Goal: Transaction & Acquisition: Purchase product/service

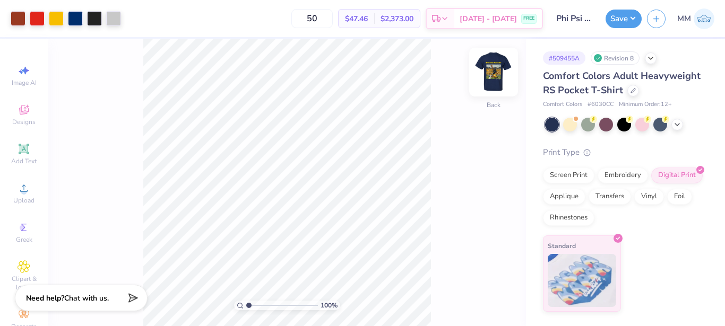
click at [483, 83] on img at bounding box center [493, 72] width 42 height 42
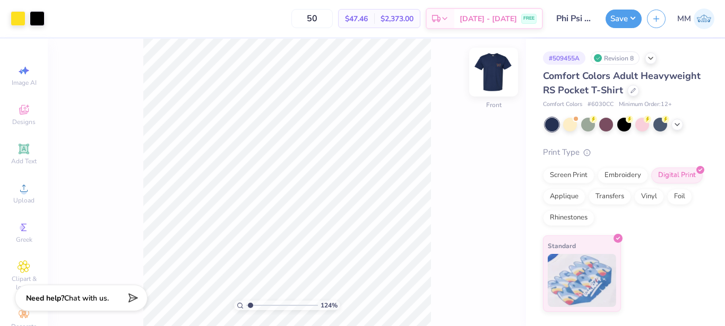
click at [481, 70] on img at bounding box center [493, 72] width 42 height 42
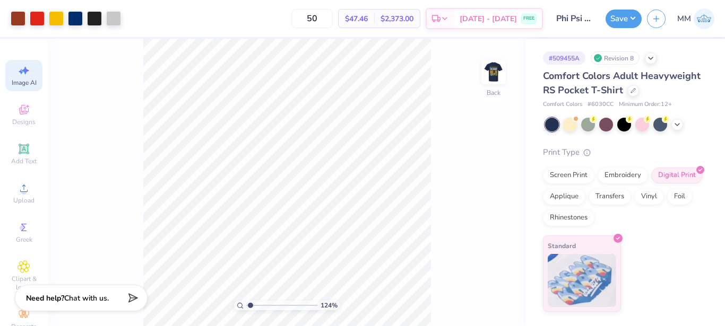
click at [22, 81] on span "Image AI" at bounding box center [24, 83] width 25 height 8
type input "1.23615567150333"
select select "4"
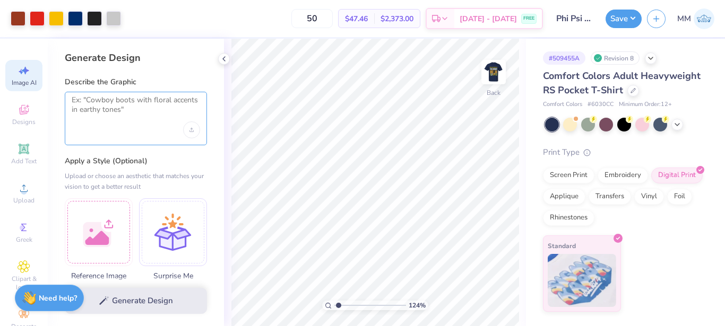
click at [119, 108] on textarea at bounding box center [136, 109] width 128 height 27
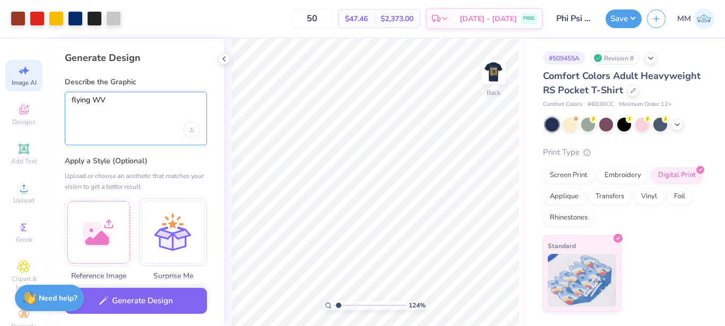
type textarea "flying WV"
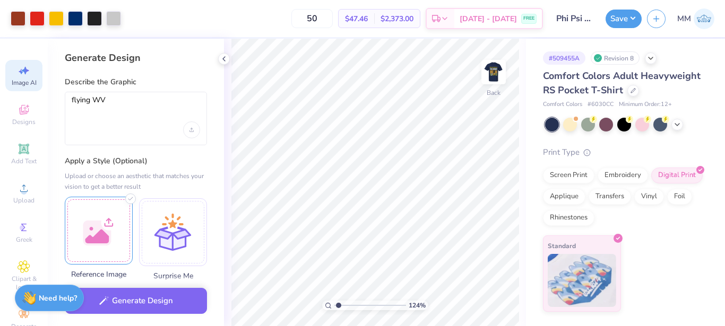
click at [104, 231] on div at bounding box center [99, 231] width 68 height 68
click at [191, 136] on div "Upload image" at bounding box center [191, 130] width 17 height 17
click at [194, 133] on div "Upload image" at bounding box center [191, 130] width 17 height 17
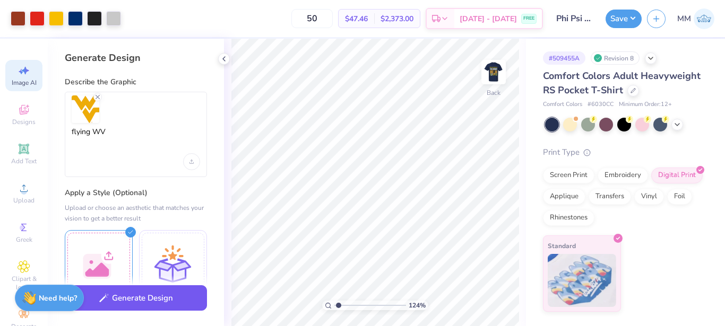
click at [156, 295] on button "Generate Design" at bounding box center [136, 299] width 142 height 26
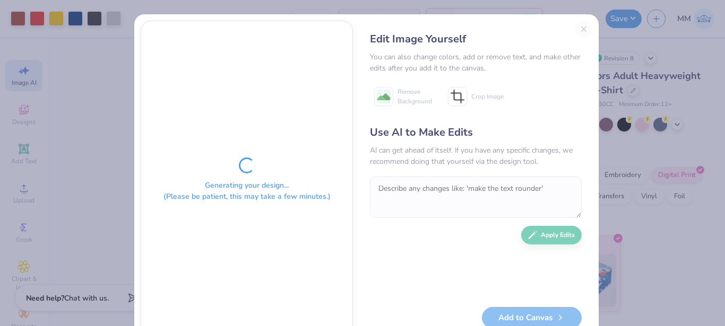
click at [580, 26] on div "Edit Image Yourself You can also change colors, add or remove text, and make ot…" at bounding box center [475, 180] width 233 height 318
click at [581, 28] on div "Edit Image Yourself You can also change colors, add or remove text, and make ot…" at bounding box center [475, 180] width 233 height 318
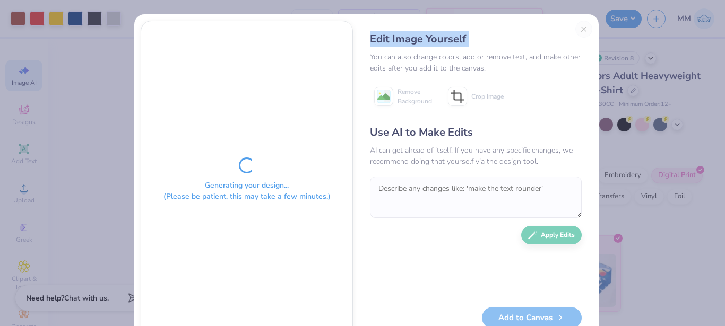
click at [582, 28] on div "Edit Image Yourself You can also change colors, add or remove text, and make ot…" at bounding box center [475, 180] width 233 height 318
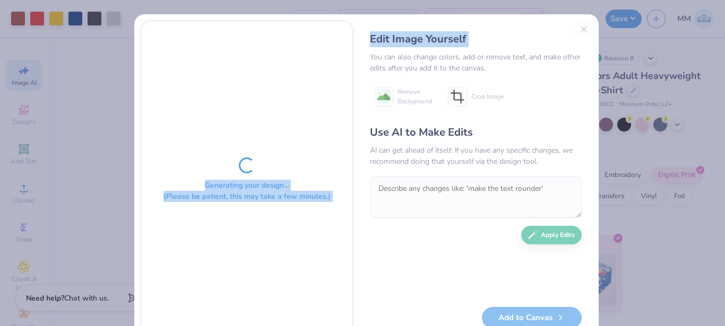
click at [582, 28] on div "Generating your design... (Please be patient, this may take a few minutes.) Edi…" at bounding box center [366, 179] width 464 height 331
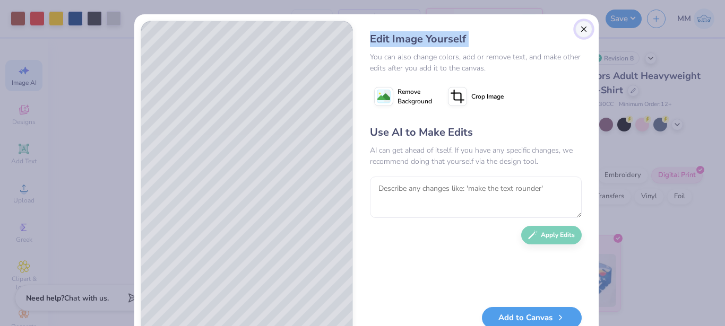
click at [582, 28] on button "Close" at bounding box center [583, 29] width 17 height 17
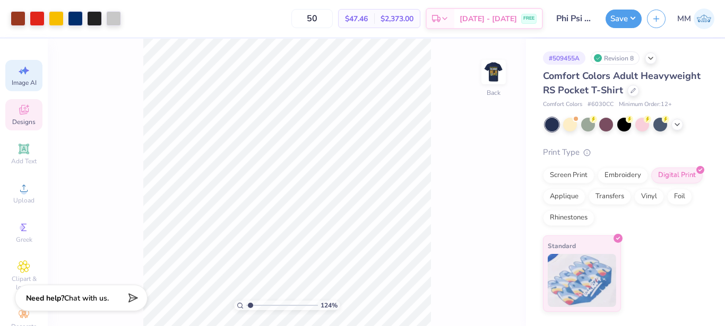
click at [22, 117] on div "Designs" at bounding box center [23, 114] width 37 height 31
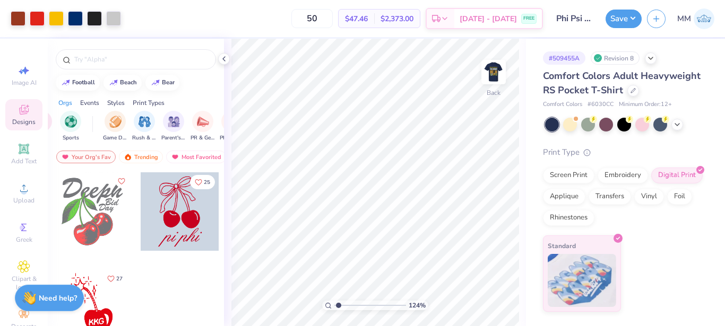
scroll to position [0, 81]
click at [21, 156] on div "Add Text" at bounding box center [23, 154] width 37 height 31
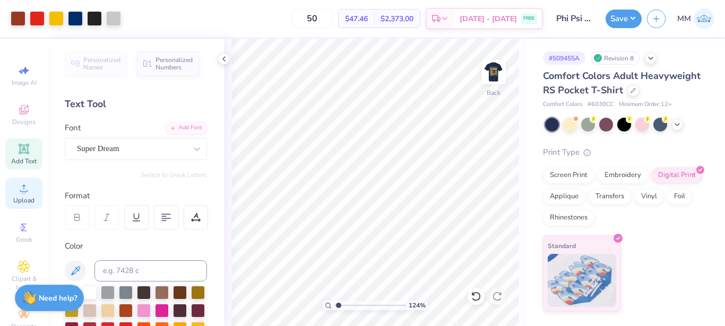
click at [31, 198] on div "Upload" at bounding box center [23, 193] width 37 height 31
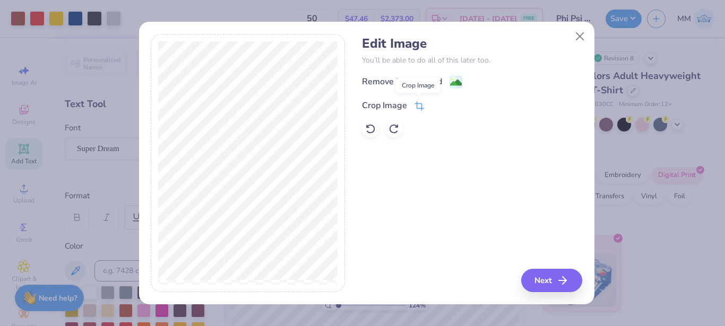
click at [415, 107] on icon at bounding box center [420, 106] width 10 height 10
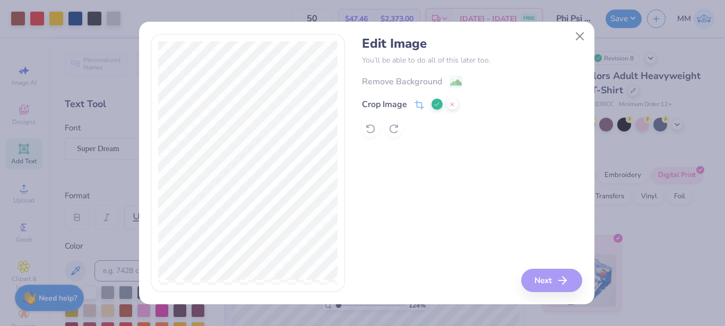
click at [450, 168] on div "Edit Image You’ll be able to do all of this later too. Remove Background Crop I…" at bounding box center [472, 163] width 220 height 259
click at [451, 106] on line at bounding box center [452, 104] width 3 height 3
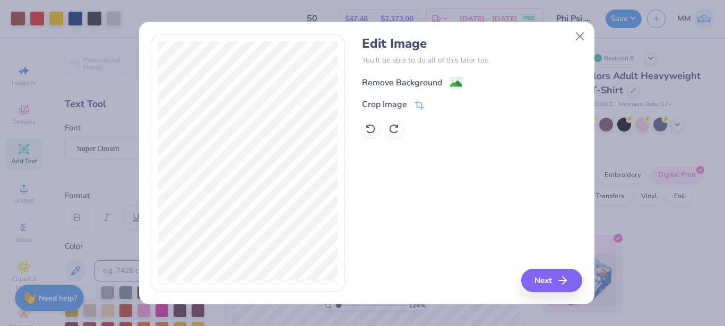
click at [429, 81] on div "Remove Background" at bounding box center [402, 82] width 80 height 13
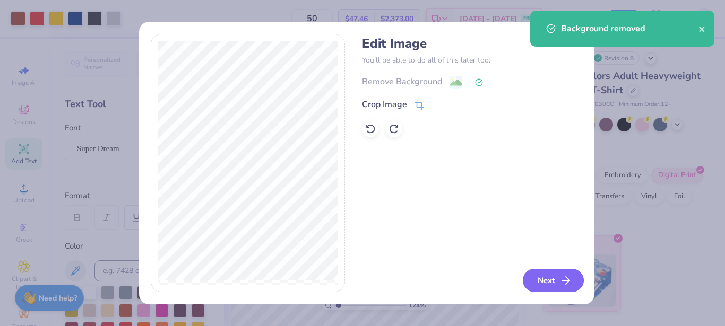
click at [559, 274] on icon "button" at bounding box center [565, 280] width 13 height 13
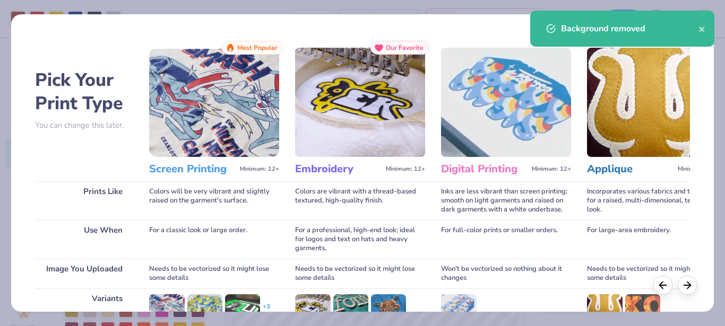
scroll to position [150, 0]
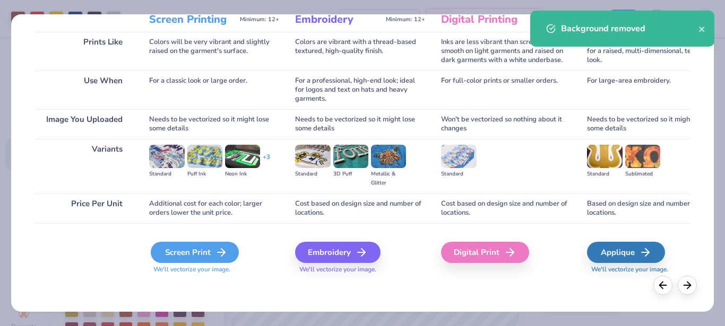
click at [219, 246] on icon at bounding box center [221, 252] width 13 height 13
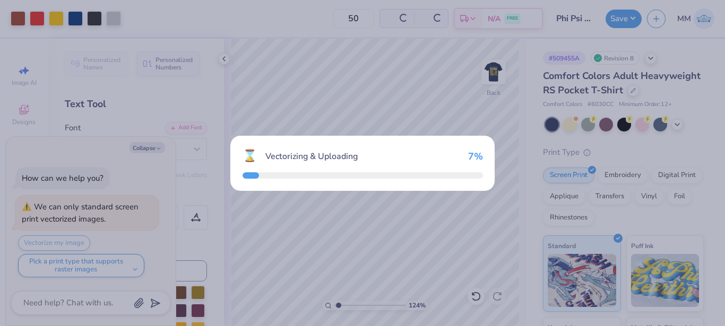
type input "1.23615567150333"
type textarea "x"
type input "1.23615567150333"
type textarea "x"
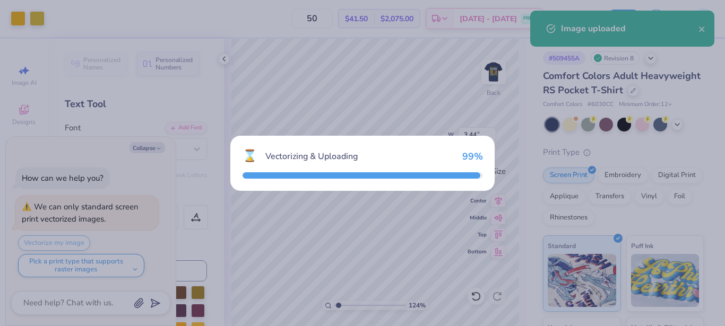
type input "1.23615567150333"
type textarea "x"
type input "1.23615567150333"
type textarea "x"
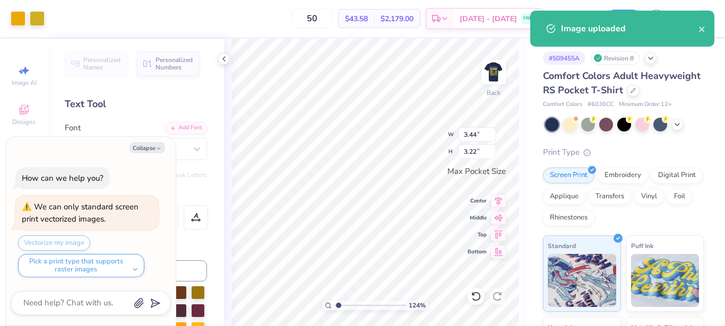
type input "1.23615567150333"
type textarea "x"
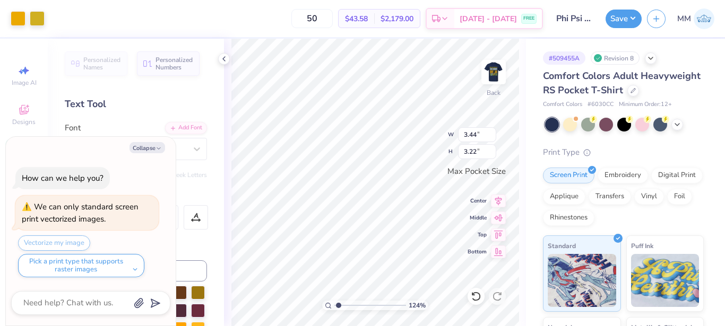
type input "1.23615567150333"
type textarea "x"
type input "0.86"
type input "0.81"
type input "1.23615567150333"
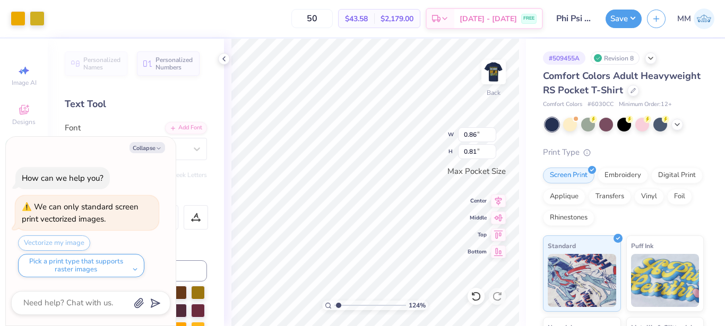
type textarea "x"
type input "1.23615567150333"
type textarea "x"
type input "1.23615567150333"
type textarea "x"
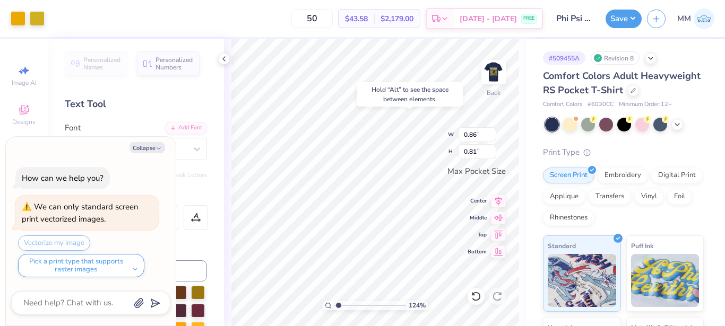
type input "1.23615567150333"
type textarea "x"
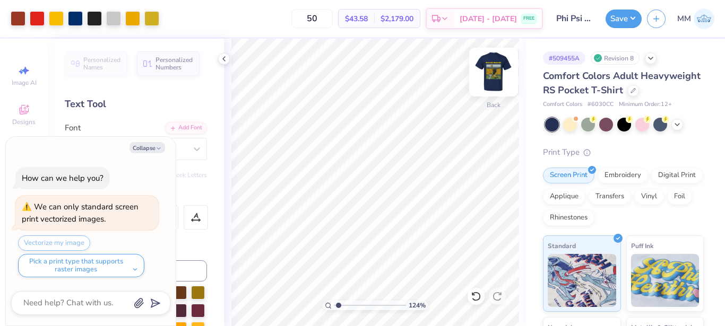
click at [498, 65] on img at bounding box center [493, 72] width 42 height 42
type input "1.23615567150333"
type textarea "x"
type input "1.23615567150333"
type textarea "x"
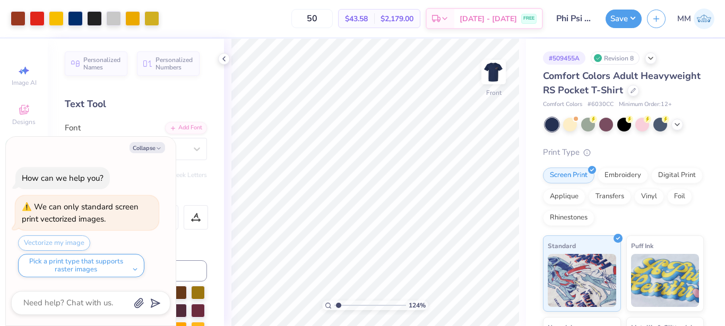
type input "1.23615567150333"
type textarea "x"
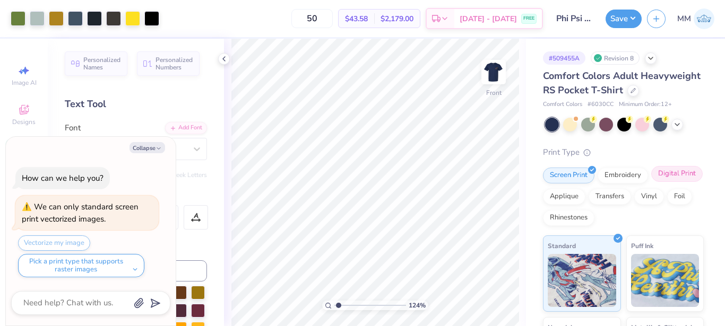
click at [651, 182] on div "Digital Print" at bounding box center [676, 174] width 51 height 16
type input "1.23615567150333"
type textarea "x"
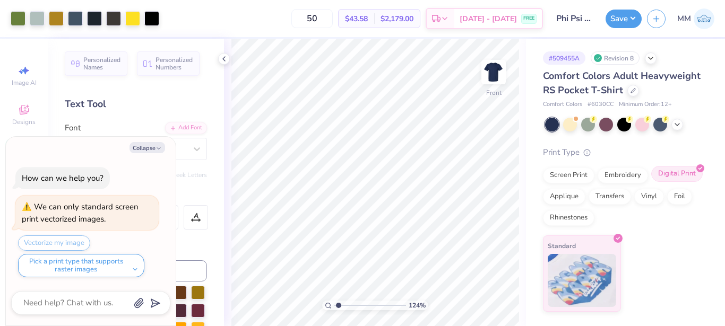
type input "1.23615567150333"
type textarea "x"
type input "1.23615567150333"
type textarea "x"
click at [229, 59] on div at bounding box center [224, 59] width 12 height 12
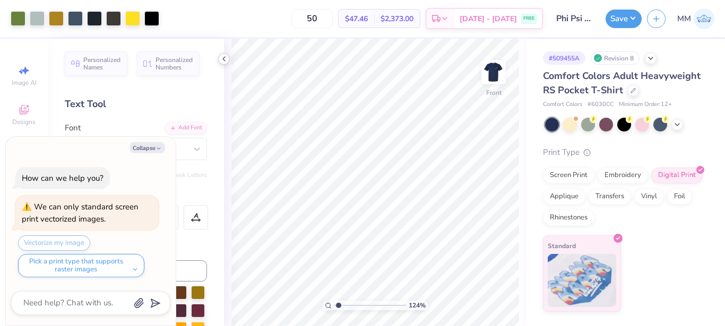
type input "1.23615567150333"
type textarea "x"
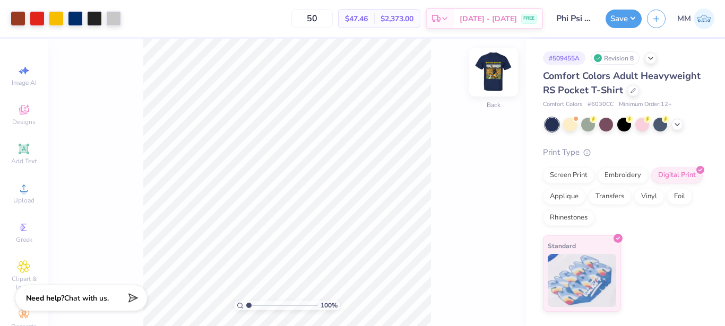
click at [499, 76] on img at bounding box center [493, 72] width 42 height 42
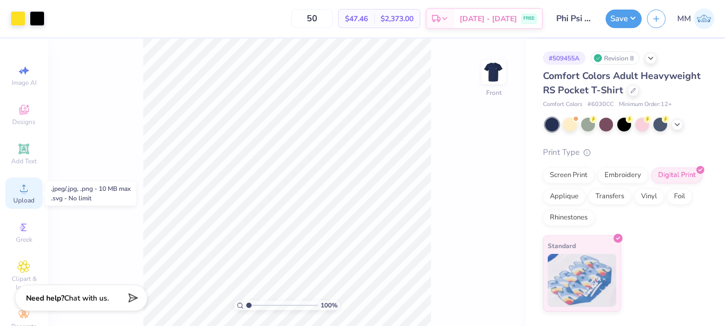
click at [24, 202] on span "Upload" at bounding box center [23, 200] width 21 height 8
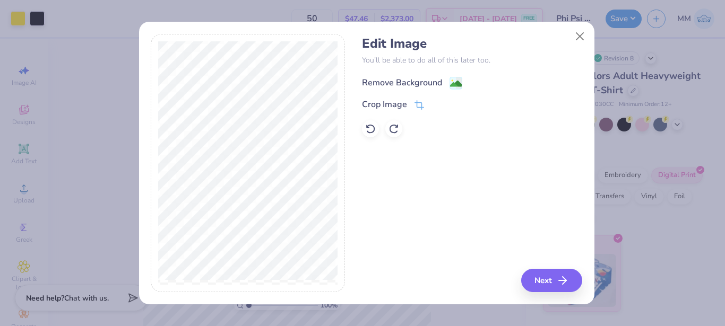
click at [429, 80] on div "Remove Background" at bounding box center [402, 82] width 80 height 13
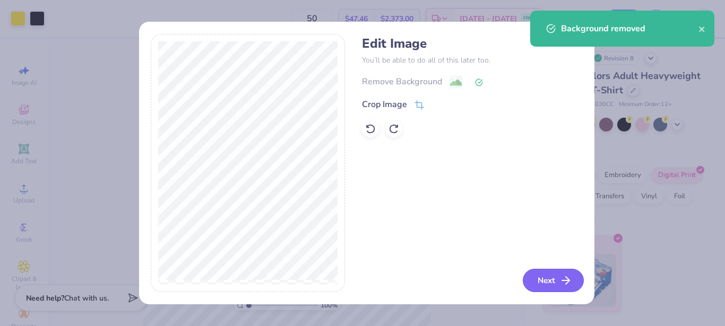
click at [550, 275] on button "Next" at bounding box center [553, 280] width 61 height 23
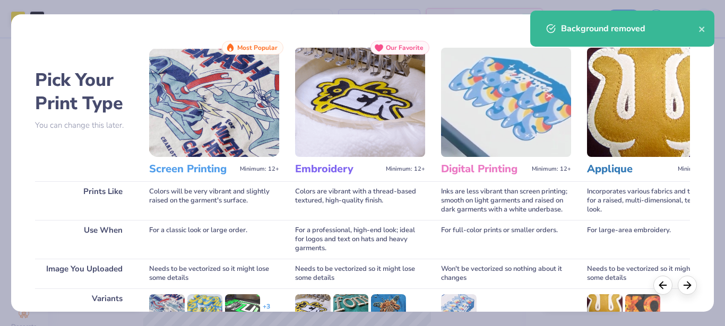
scroll to position [150, 0]
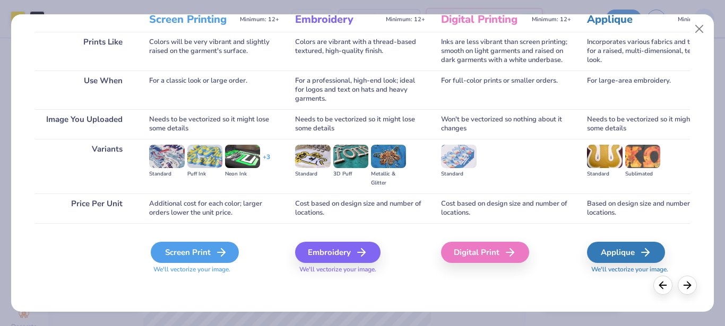
click at [209, 244] on div "Screen Print" at bounding box center [195, 252] width 88 height 21
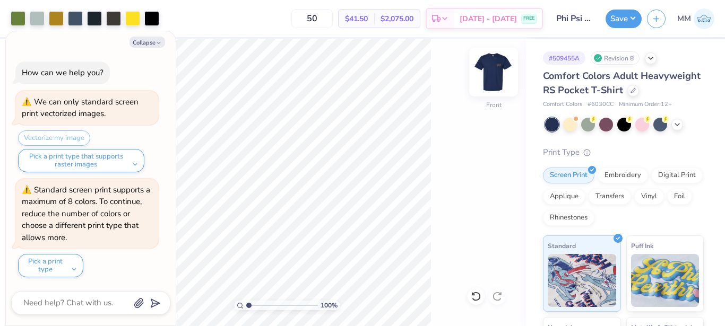
click at [495, 65] on img at bounding box center [493, 72] width 42 height 42
type textarea "x"
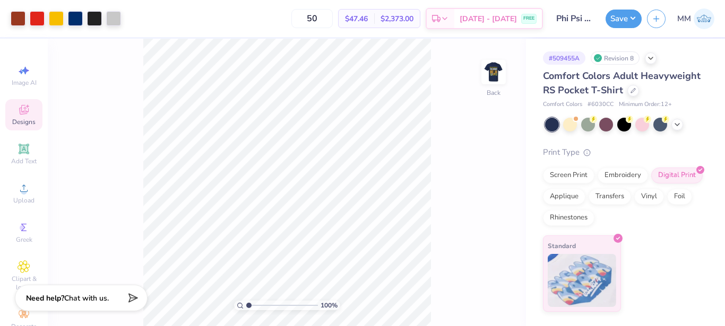
click at [22, 115] on icon at bounding box center [24, 110] width 13 height 13
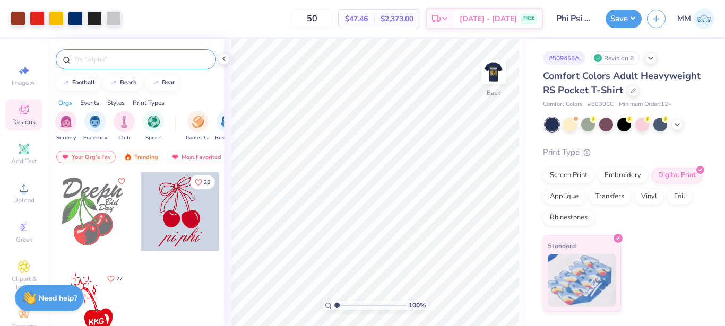
click at [88, 60] on input "text" at bounding box center [141, 59] width 136 height 11
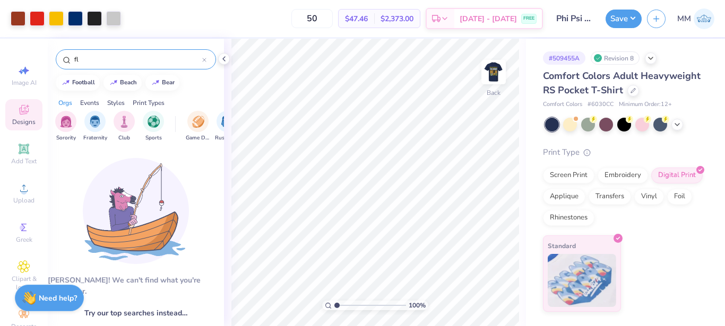
type input "f"
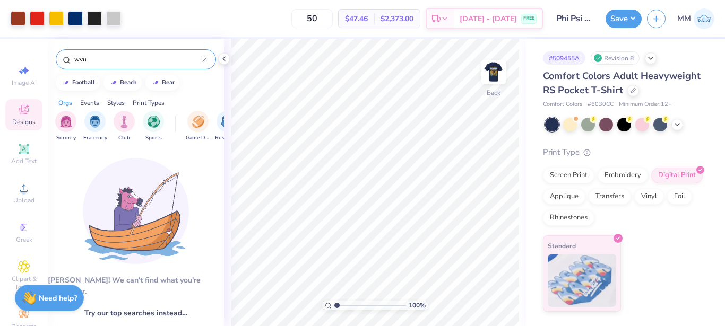
type input "wvu"
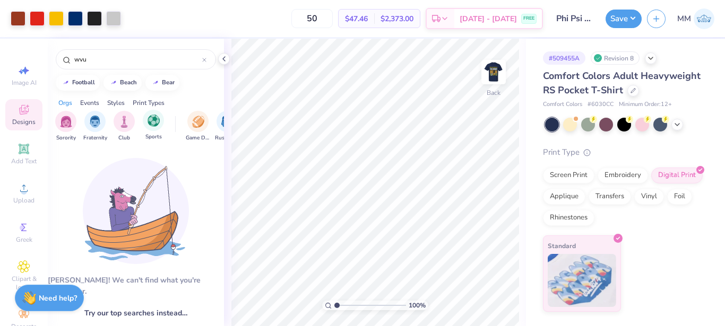
click at [158, 132] on div "Sports" at bounding box center [153, 125] width 21 height 31
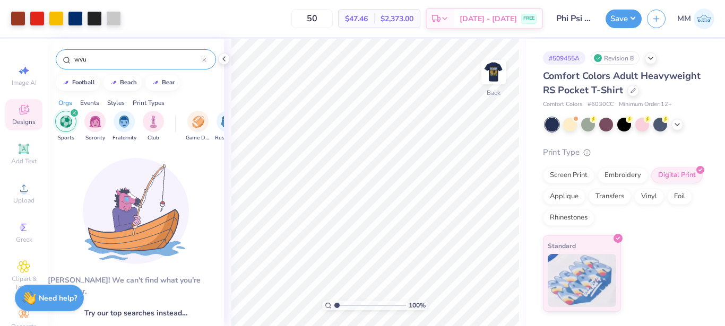
click at [200, 56] on input "wvu" at bounding box center [137, 59] width 129 height 11
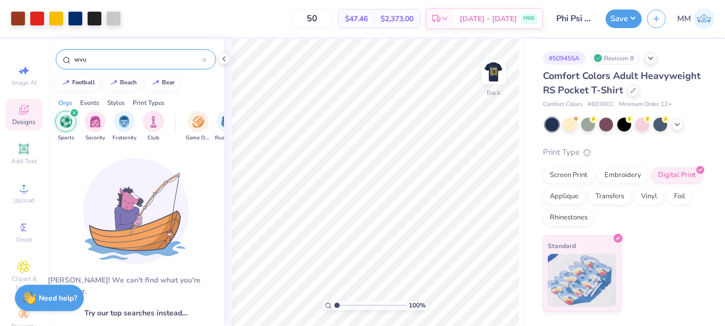
click at [204, 61] on icon at bounding box center [204, 60] width 4 height 4
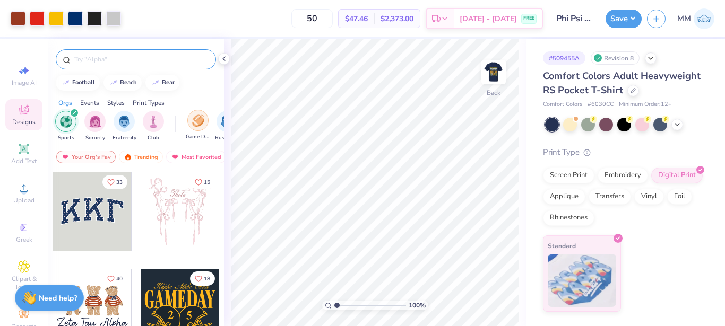
click at [200, 127] on div "filter for Game Day" at bounding box center [197, 120] width 21 height 21
click at [74, 114] on icon "filter for Sports" at bounding box center [74, 112] width 3 height 3
click at [204, 113] on div "filter for Game Day" at bounding box center [207, 113] width 10 height 10
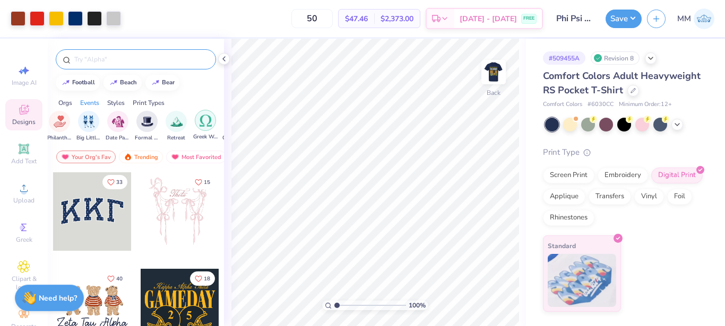
scroll to position [0, 254]
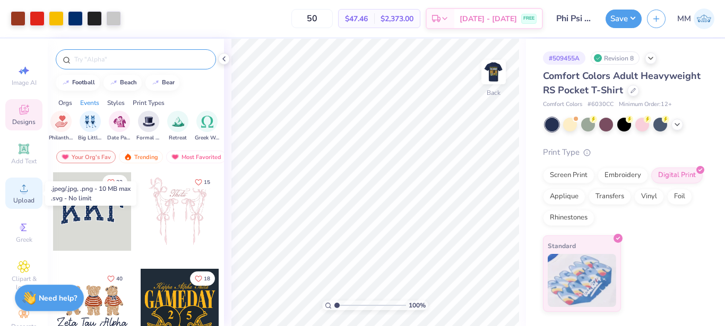
click at [32, 191] on div "Upload" at bounding box center [23, 193] width 37 height 31
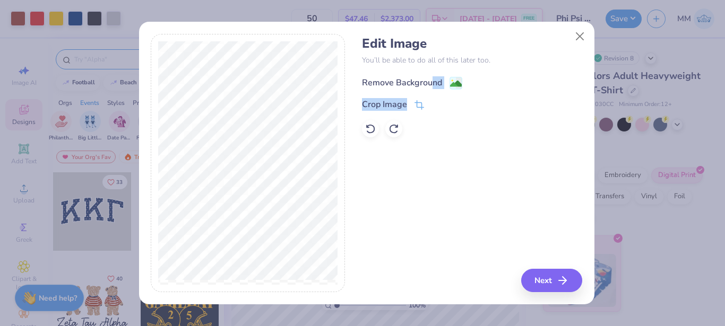
drag, startPoint x: 435, startPoint y: 89, endPoint x: 430, endPoint y: 82, distance: 8.8
click at [430, 82] on div "Remove Background Crop Image" at bounding box center [472, 106] width 220 height 62
click at [430, 82] on div "Remove Background" at bounding box center [402, 82] width 80 height 13
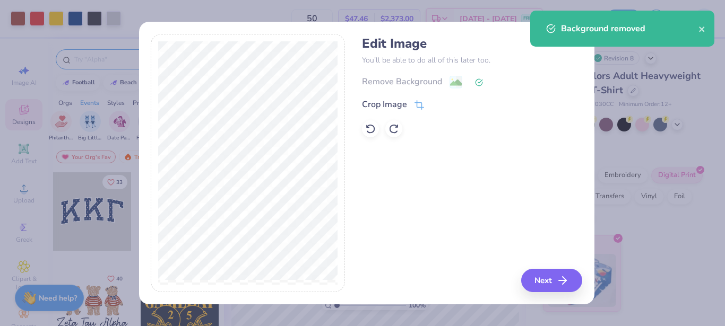
click at [556, 300] on div "Edit Image You’ll be able to do all of this later too. Remove Background Crop I…" at bounding box center [366, 169] width 455 height 271
click at [545, 285] on button "Next" at bounding box center [553, 280] width 61 height 23
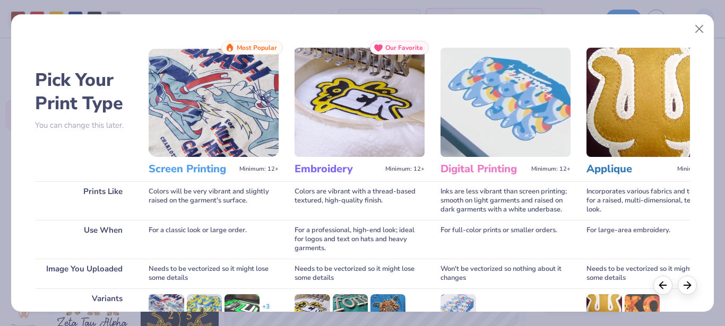
scroll to position [150, 0]
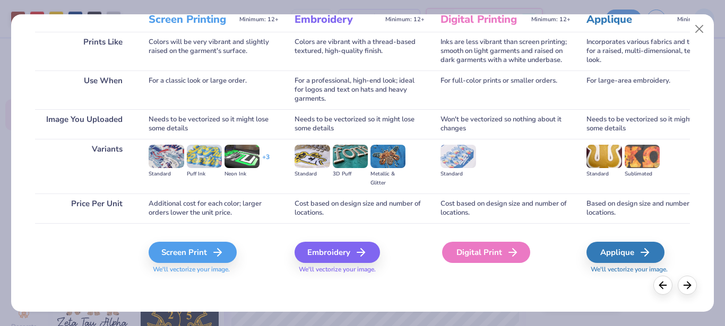
click at [481, 252] on div "Digital Print" at bounding box center [486, 252] width 88 height 21
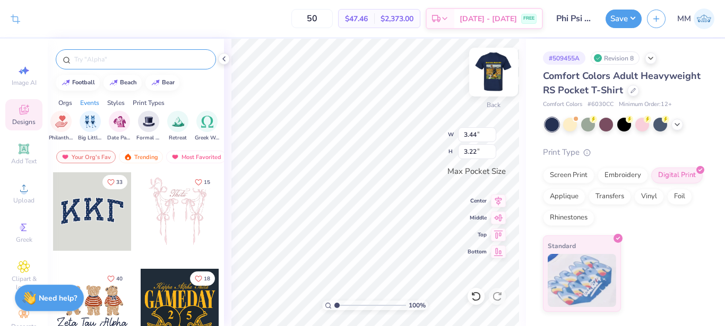
click at [496, 73] on img at bounding box center [493, 72] width 42 height 42
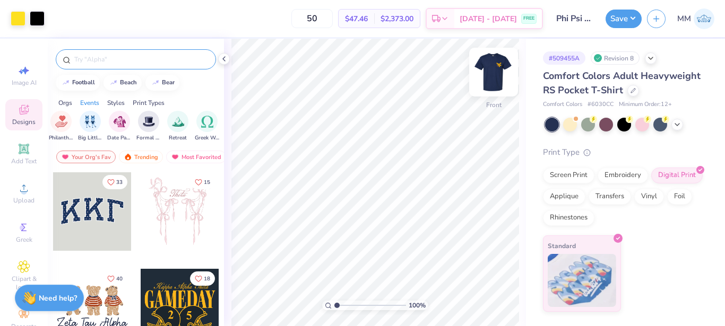
click at [488, 66] on img at bounding box center [493, 72] width 42 height 42
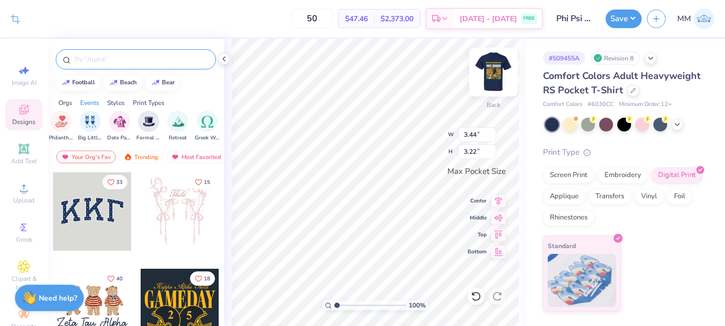
type input "1.20"
type input "1.12"
type input "0.67"
type input "0.63"
type input "0.84"
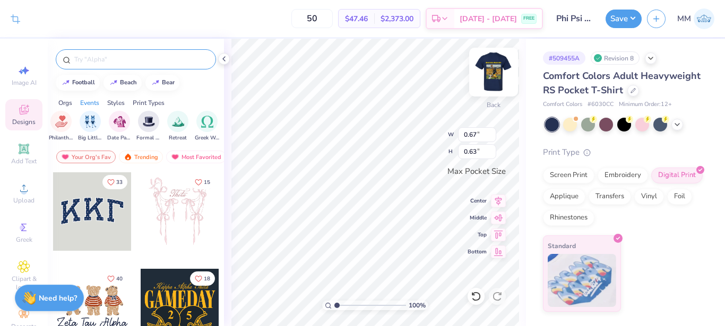
type input "0.79"
type input "2.18750865317778"
type input "0.91"
type input "0.85"
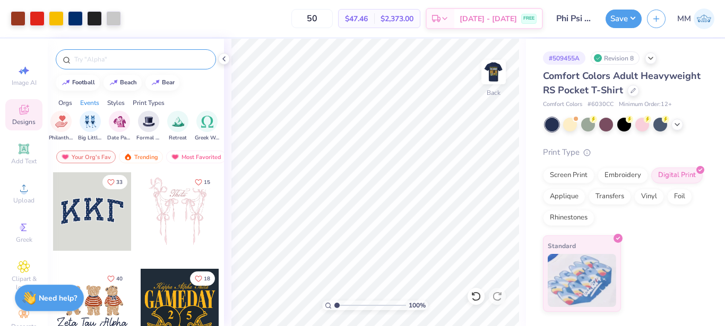
drag, startPoint x: 342, startPoint y: 304, endPoint x: 318, endPoint y: 301, distance: 24.6
type input "1"
click at [334, 301] on input "range" at bounding box center [370, 306] width 72 height 10
click at [485, 80] on img at bounding box center [493, 72] width 42 height 42
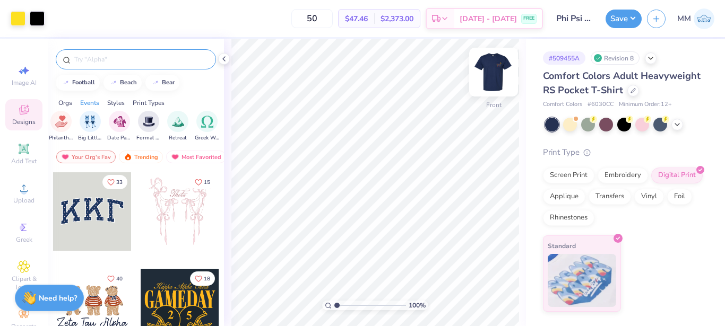
click at [489, 76] on img at bounding box center [493, 72] width 42 height 42
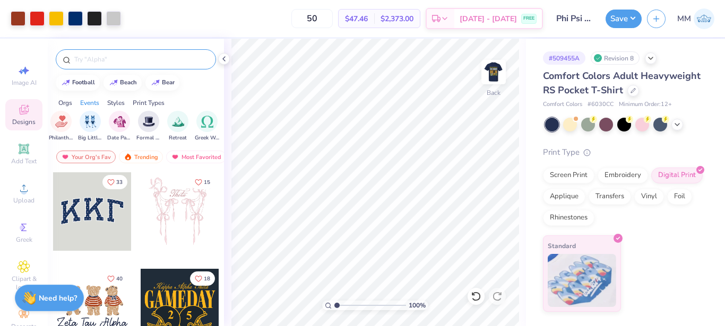
click at [489, 76] on img at bounding box center [493, 72] width 21 height 21
